Goal: Task Accomplishment & Management: Manage account settings

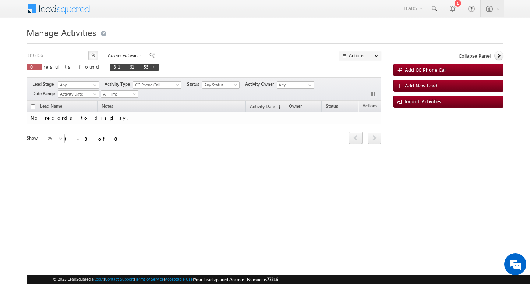
click at [74, 49] on div "Manage Activities 816156 X 0 results found 816156 Advanced Search Advanced sear…" at bounding box center [264, 117] width 477 height 184
click at [63, 58] on input "816156" at bounding box center [57, 55] width 63 height 9
click at [62, 58] on input "816156" at bounding box center [57, 55] width 63 height 9
type input "Search Activities"
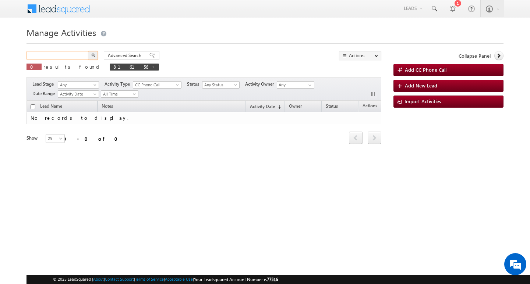
click at [54, 54] on input "text" at bounding box center [57, 55] width 63 height 9
paste input "842881"
type input "842881"
click at [88, 51] on button "button" at bounding box center [93, 55] width 10 height 9
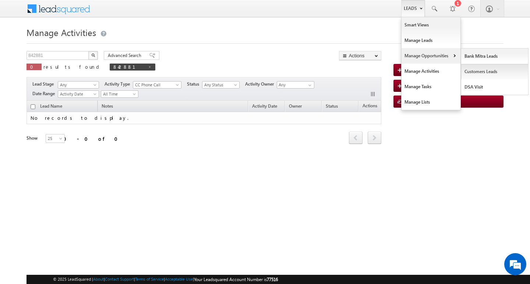
click at [474, 72] on link "Customers Leads" at bounding box center [494, 71] width 67 height 15
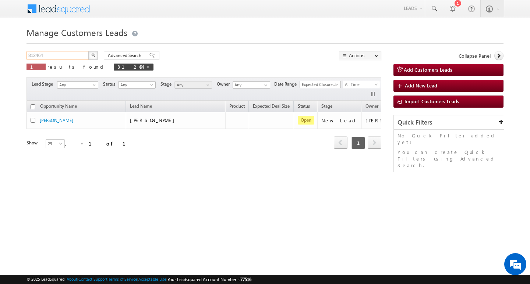
click at [61, 56] on input "812464" at bounding box center [57, 55] width 63 height 9
paste input "842881"
type input "842881"
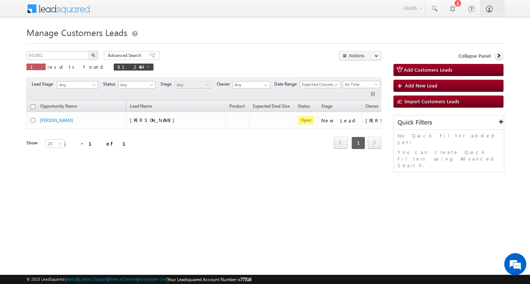
click at [88, 51] on button "button" at bounding box center [93, 55] width 10 height 9
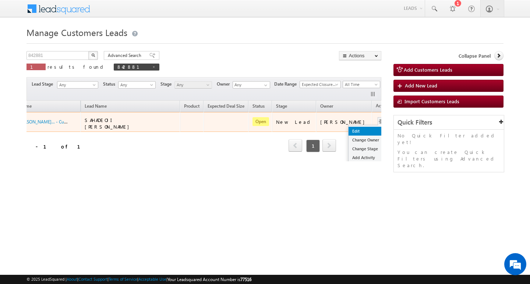
click at [349, 133] on link "Edit" at bounding box center [366, 131] width 37 height 9
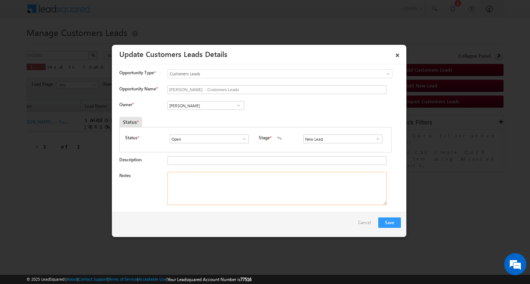
drag, startPoint x: 250, startPoint y: 195, endPoint x: 229, endPoint y: 164, distance: 36.9
click at [250, 195] on textarea "Notes" at bounding box center [276, 188] width 219 height 33
click at [375, 140] on span at bounding box center [377, 139] width 7 height 6
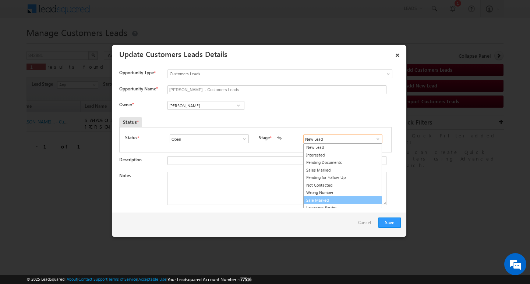
click at [360, 197] on link "Sale Marked" at bounding box center [342, 200] width 79 height 8
type input "Sale Marked"
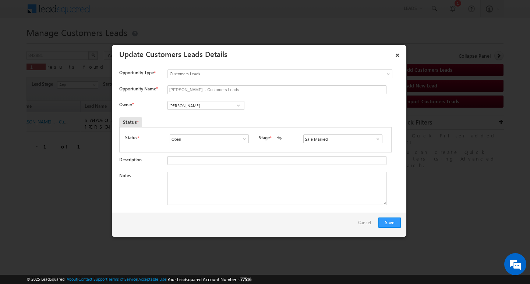
click at [322, 241] on div at bounding box center [265, 142] width 530 height 284
click at [267, 179] on textarea "Notes" at bounding box center [276, 188] width 219 height 33
paste textarea "KISHOR SAHADEOJI CHAVAN / AG : 60Y / B/MOTHE INCOME : 60K/ WORAQK EXPW 10Y / EM…"
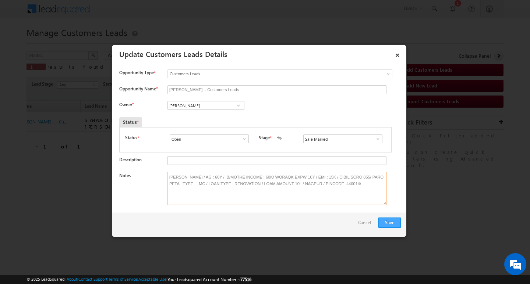
type textarea "KISHOR SAHADEOJI CHAVAN / AG : 60Y / B/MOTHE INCOME : 60K/ WORAQK EXPW 10Y / EM…"
click at [386, 220] on button "Save" at bounding box center [389, 223] width 22 height 10
